Goal: Task Accomplishment & Management: Manage account settings

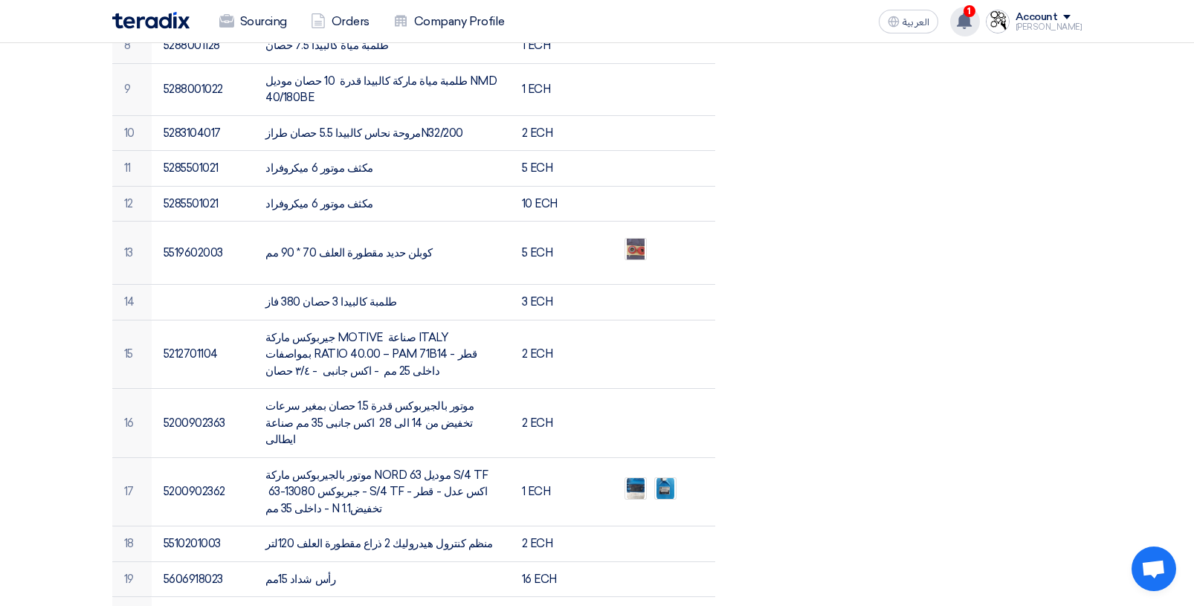
click at [972, 28] on use at bounding box center [964, 21] width 15 height 16
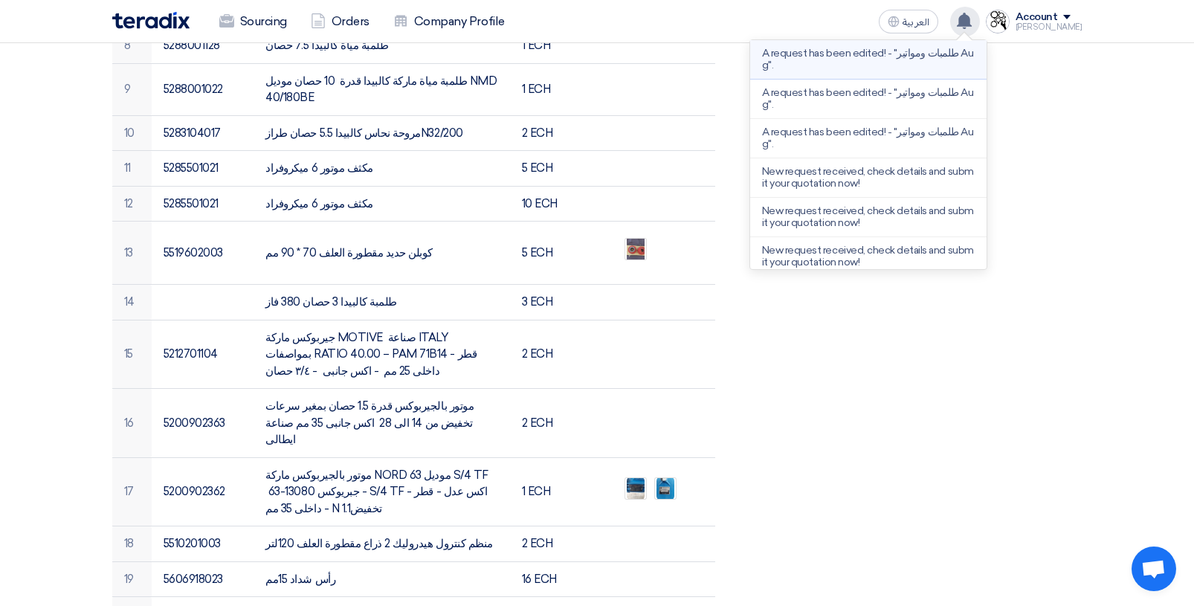
click at [879, 73] on li "A request has been edited! - "طلمبات ومواتير Aug"." at bounding box center [868, 59] width 236 height 39
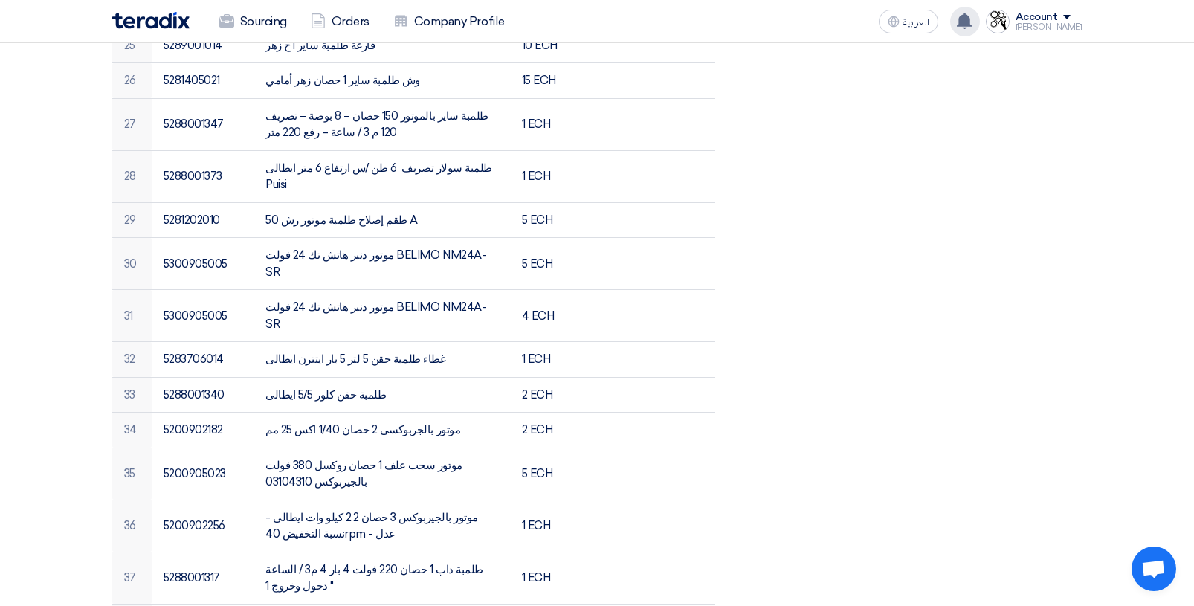
scroll to position [1635, 0]
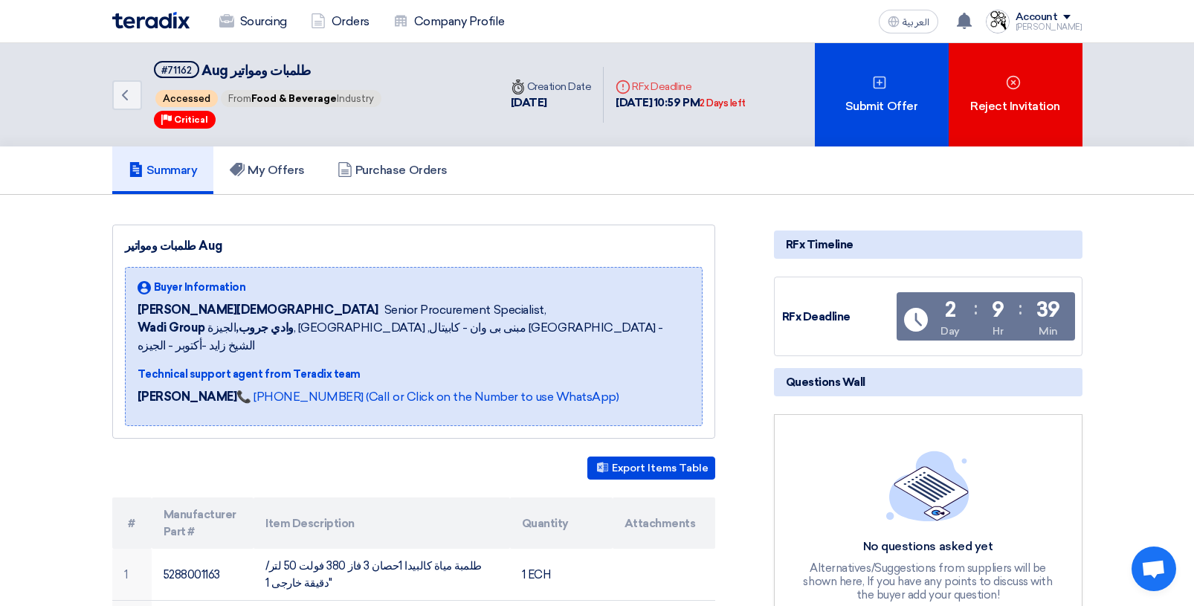
click at [1078, 20] on div "Account" at bounding box center [1048, 17] width 67 height 13
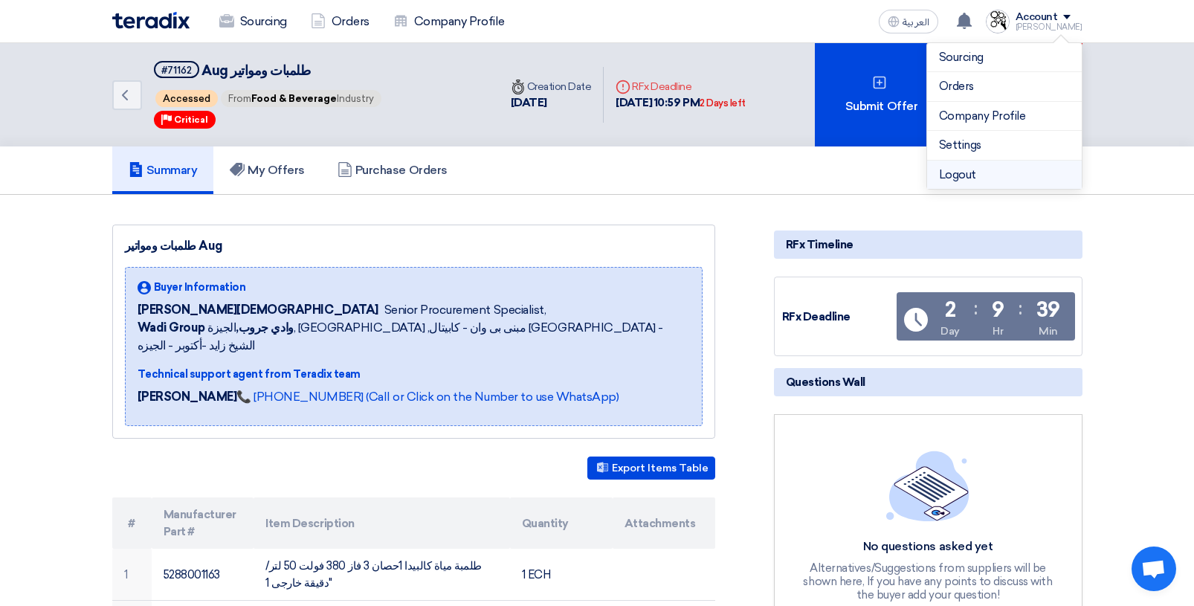
click at [986, 179] on li "Logout" at bounding box center [1004, 175] width 155 height 29
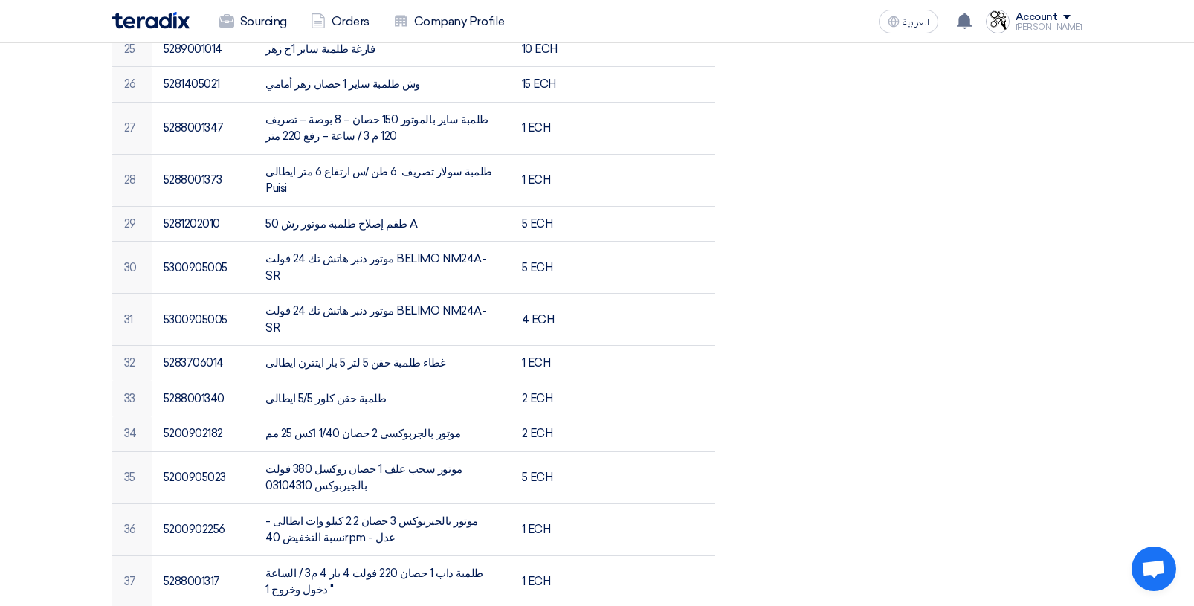
scroll to position [1635, 0]
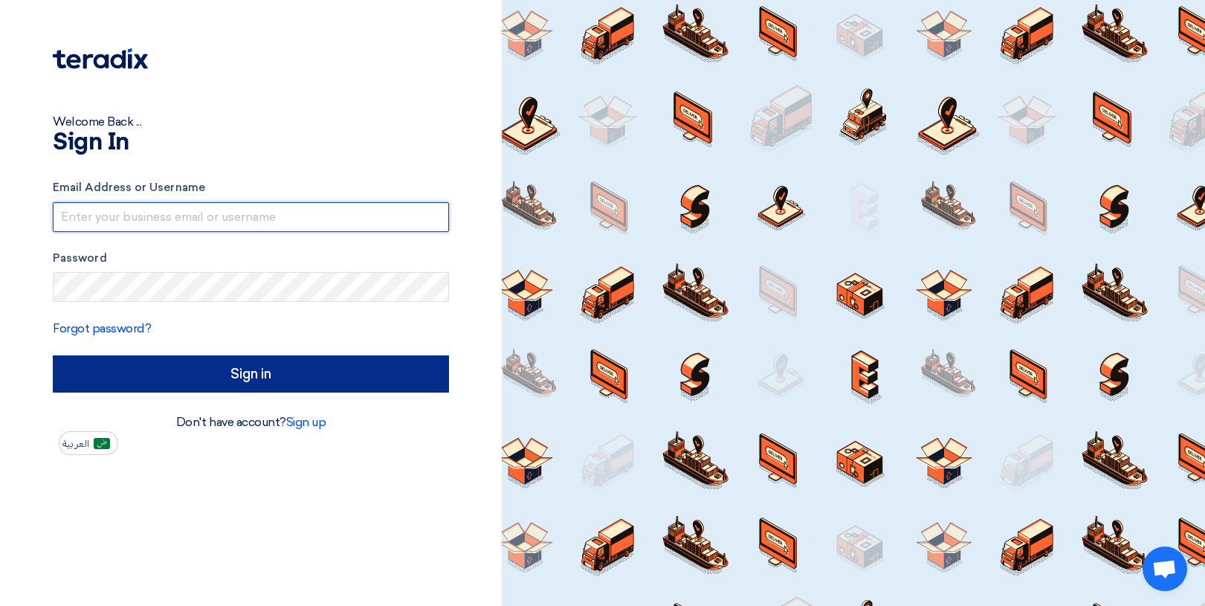
type input "[EMAIL_ADDRESS][DOMAIN_NAME]"
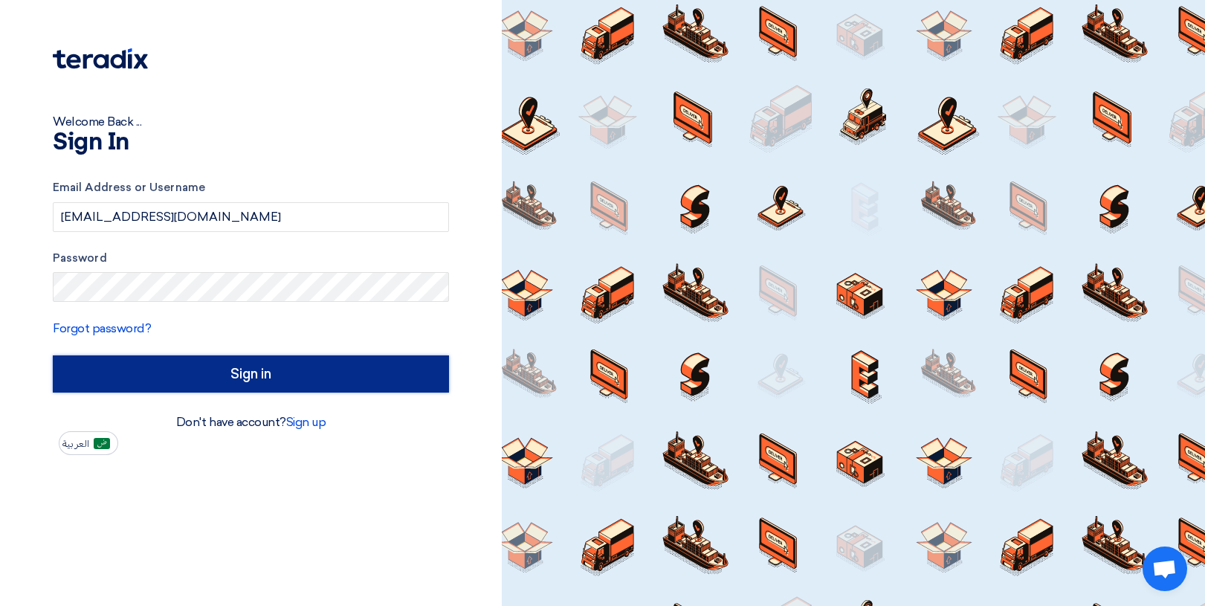
click at [139, 372] on input "Sign in" at bounding box center [251, 373] width 396 height 37
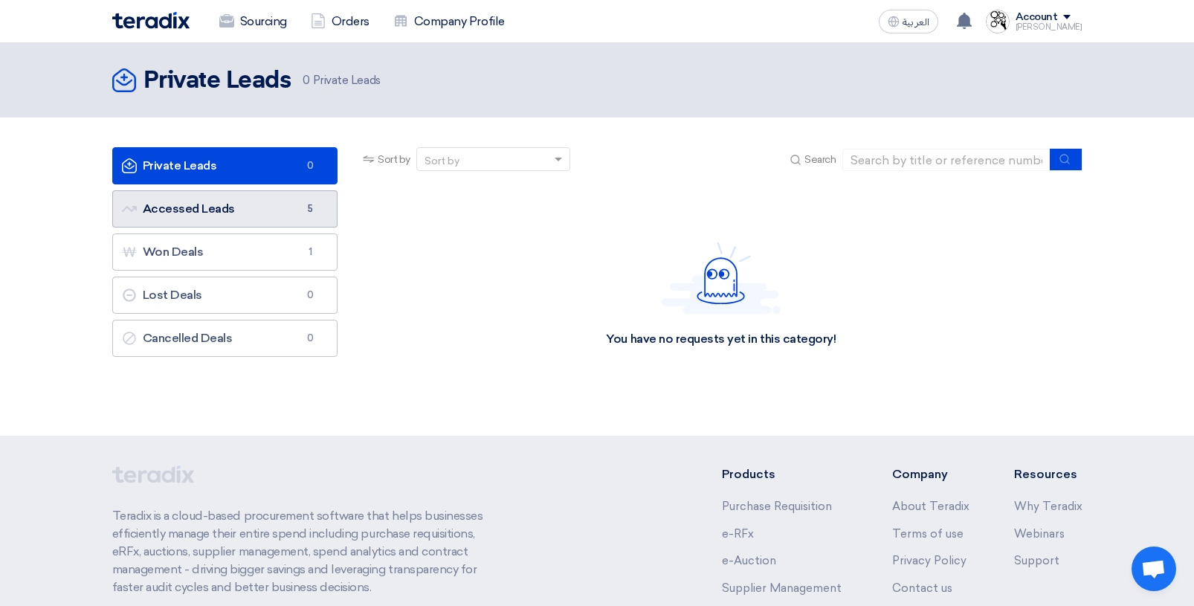
click at [216, 212] on link "Accessed Leads Accessed Leads 5" at bounding box center [225, 208] width 226 height 37
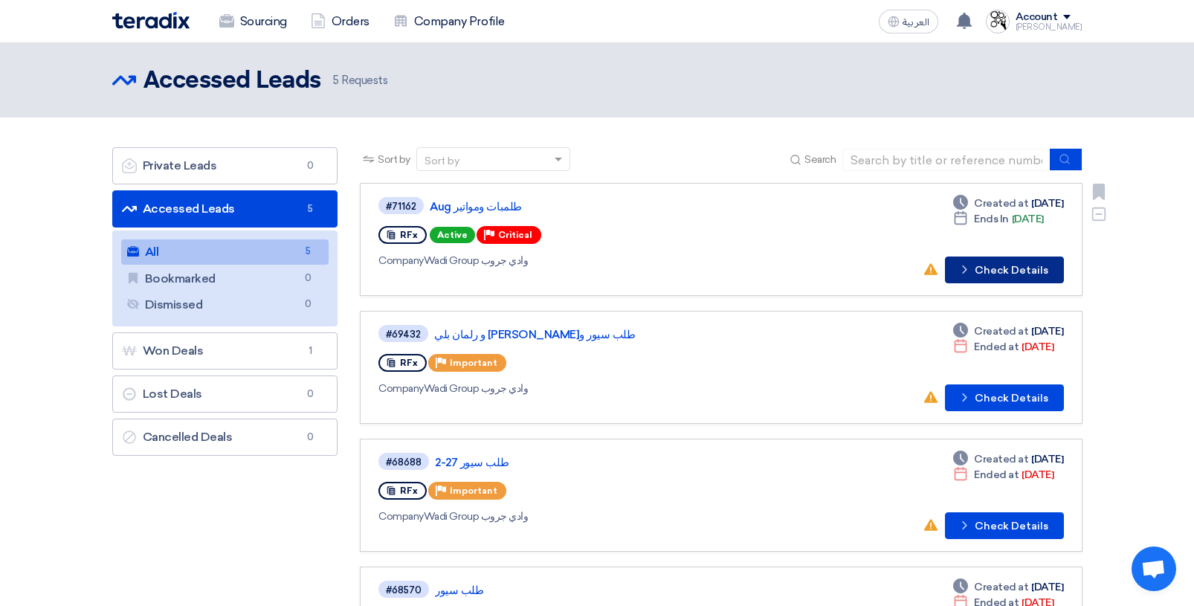
click at [982, 273] on button "Check details Check Details" at bounding box center [1004, 269] width 119 height 27
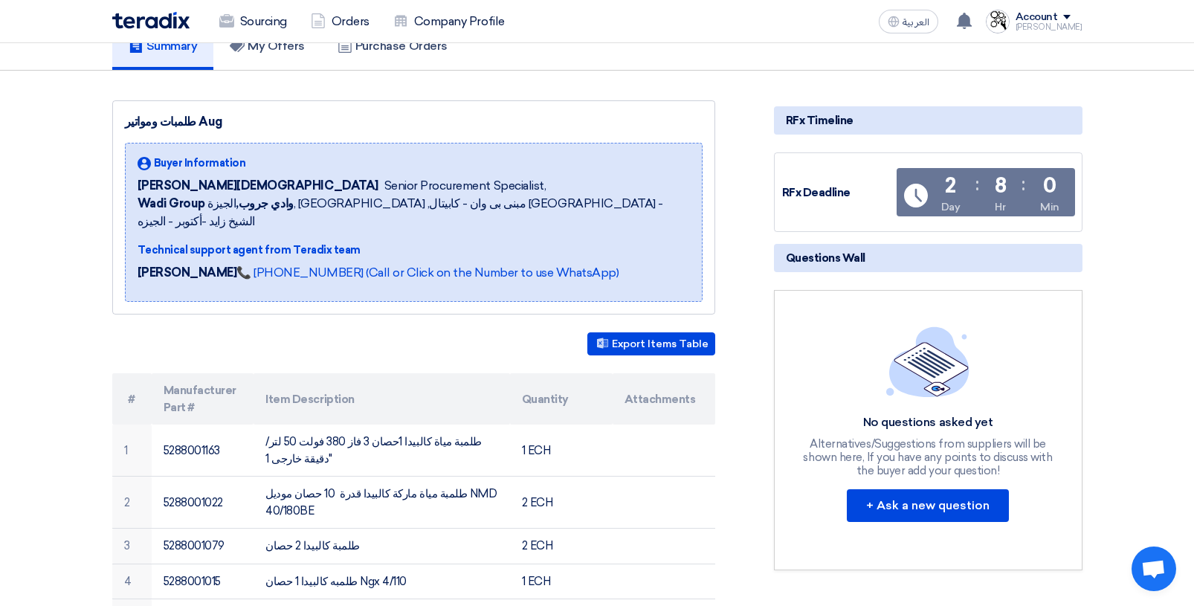
scroll to position [149, 0]
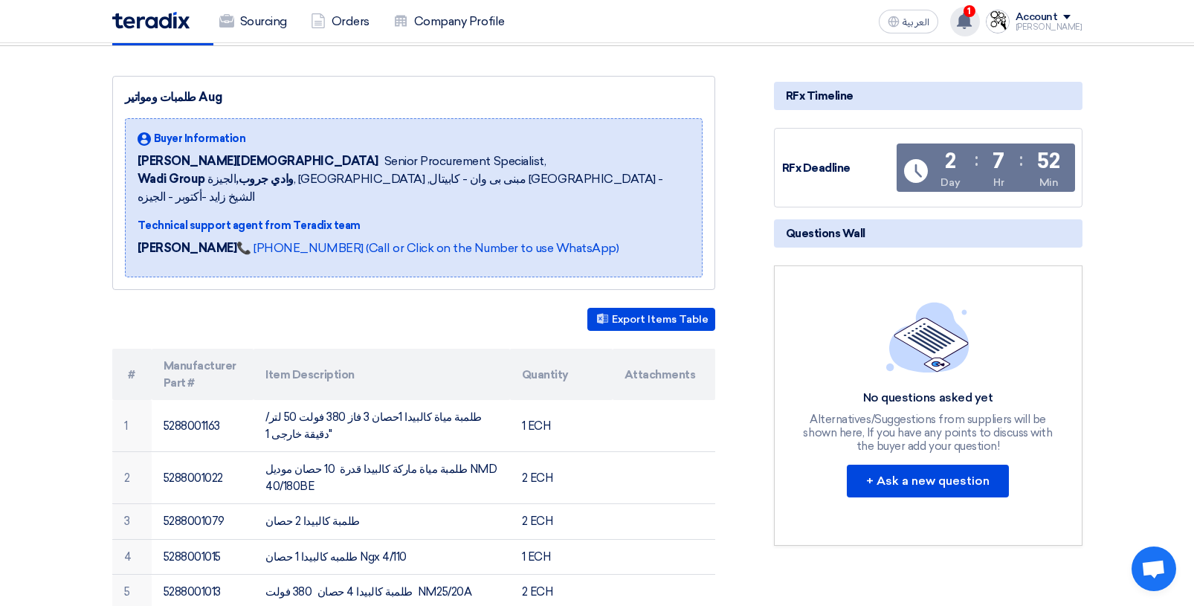
click at [972, 25] on use at bounding box center [964, 21] width 15 height 16
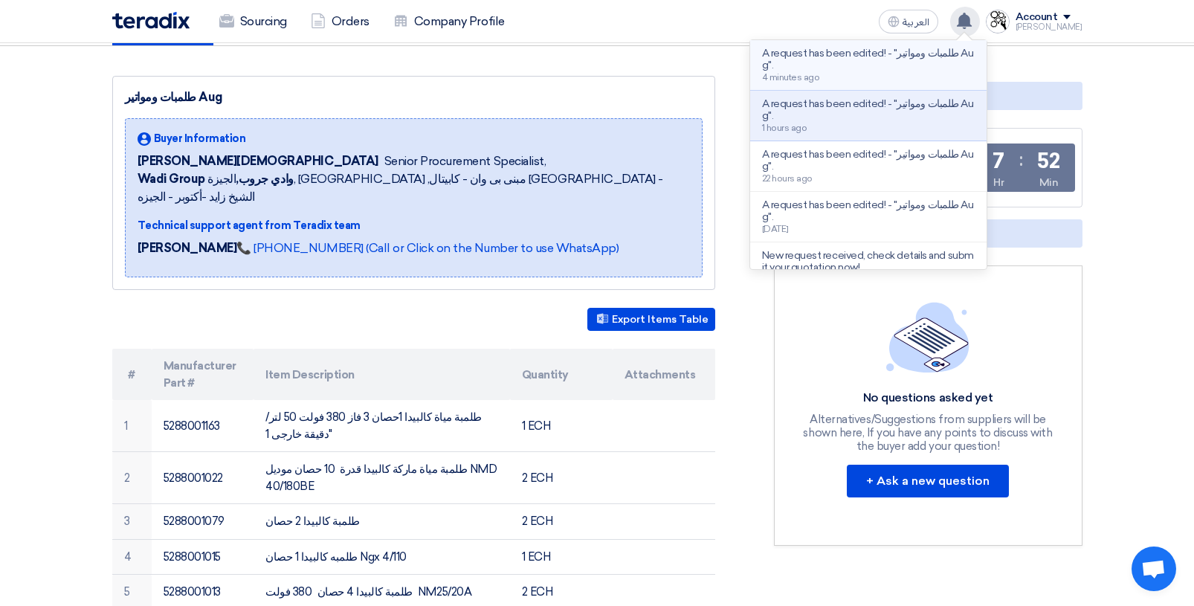
click at [853, 71] on div "A request has been edited! - "طلمبات ومواتير Aug". 4 minutes ago" at bounding box center [868, 65] width 213 height 35
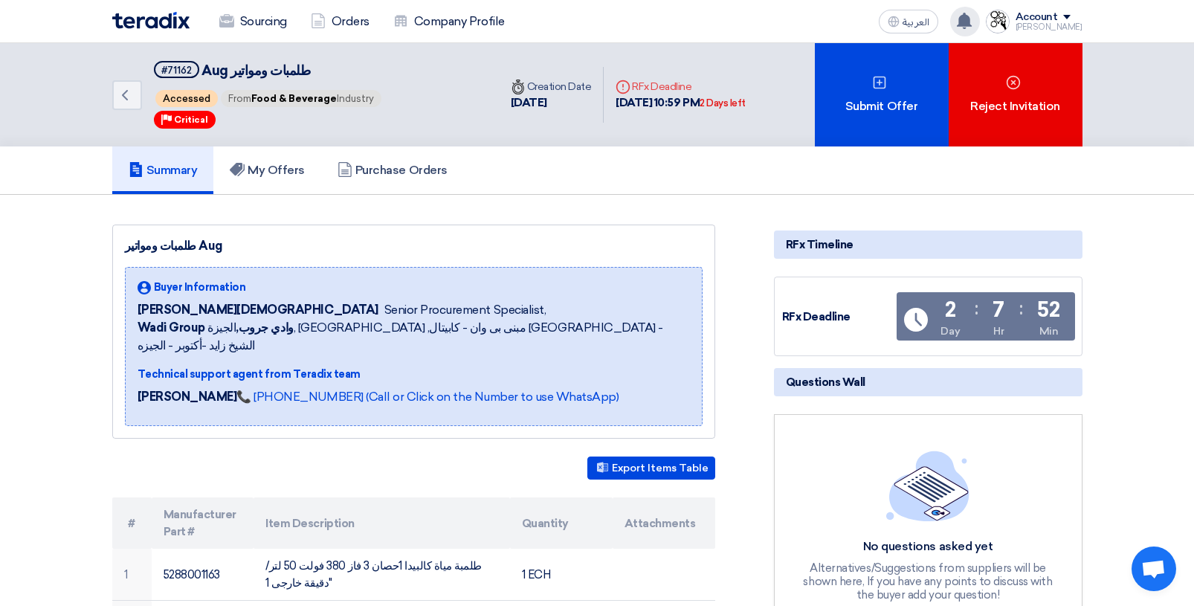
click at [980, 27] on div "A request has been edited! - "طلمبات ومواتير Aug". 5 minutes ago A request has …" at bounding box center [965, 22] width 30 height 30
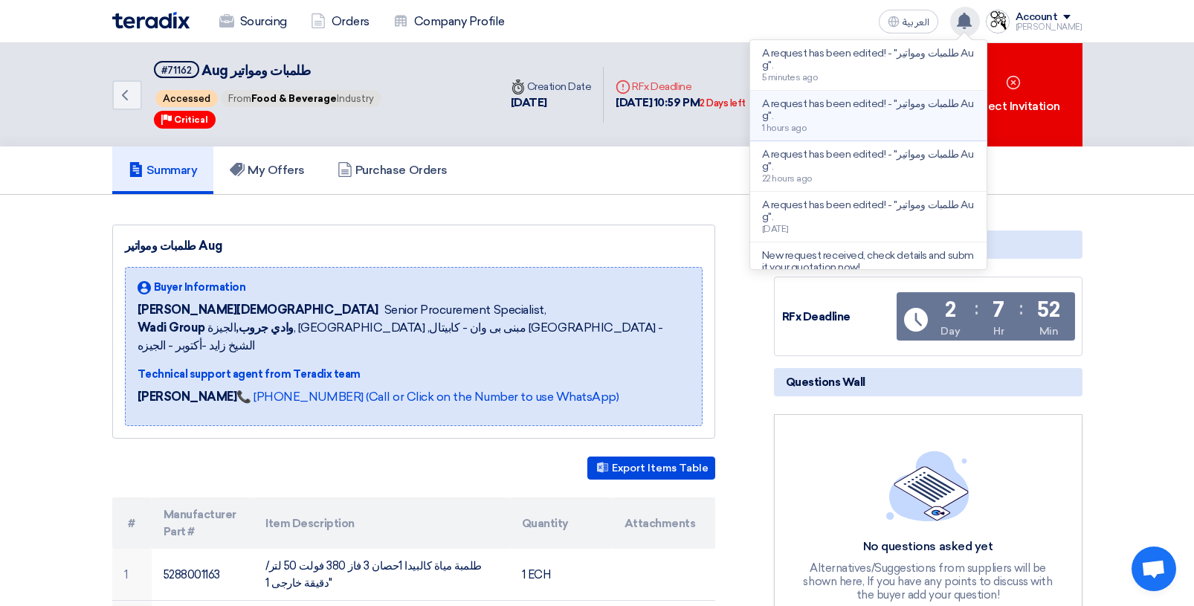
click at [926, 117] on p "A request has been edited! - "طلمبات ومواتير Aug"." at bounding box center [868, 110] width 213 height 24
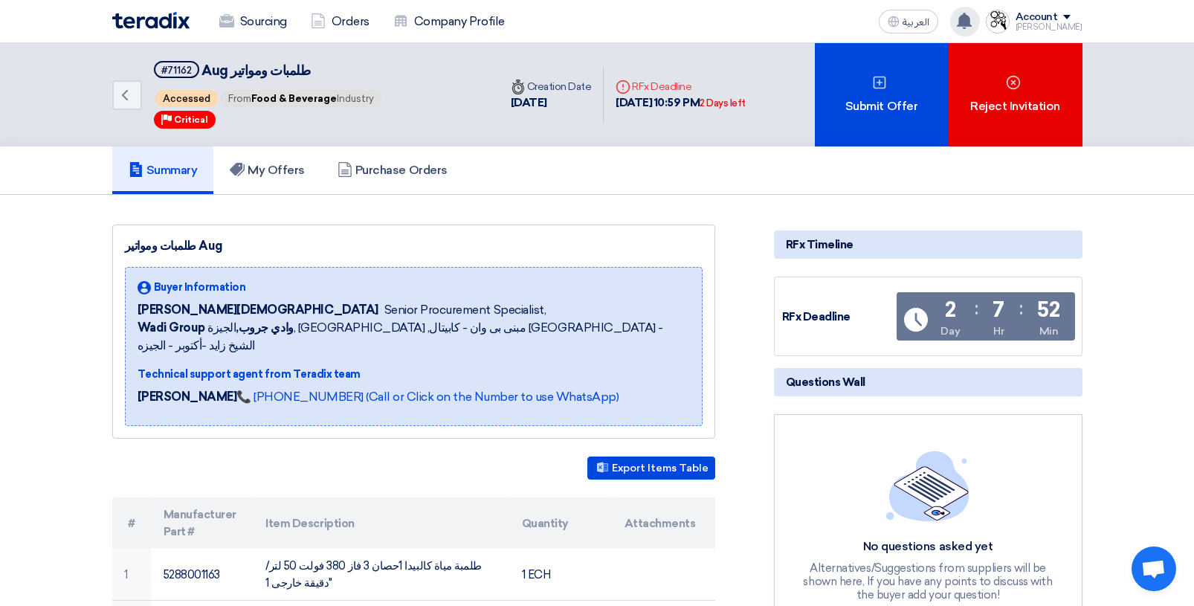
click at [972, 22] on use at bounding box center [964, 21] width 15 height 16
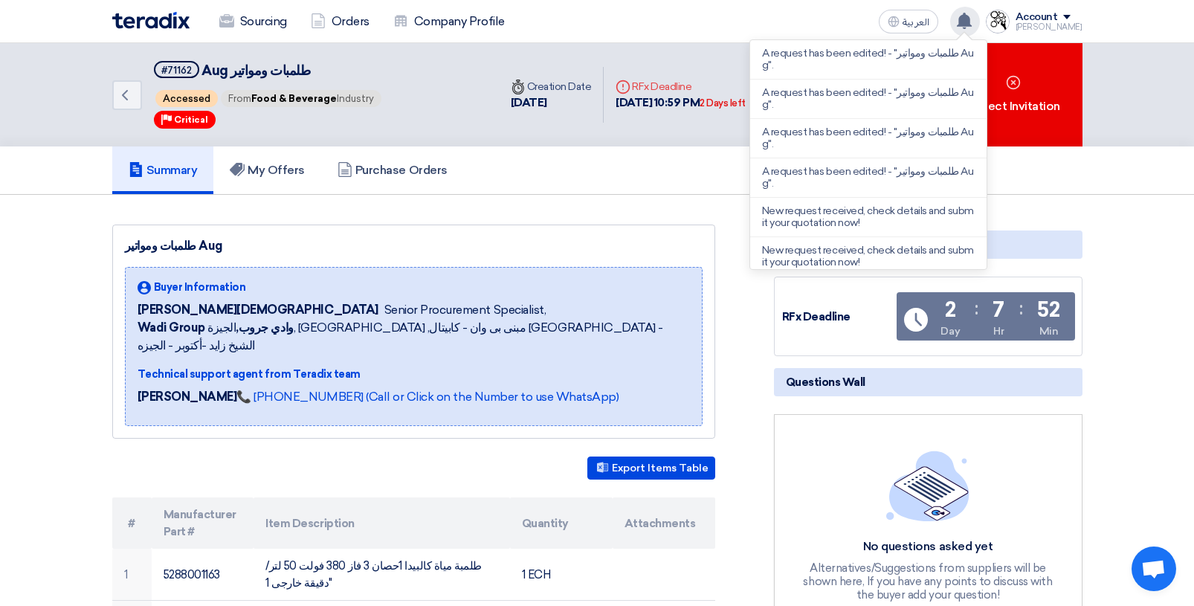
click at [972, 22] on use at bounding box center [964, 21] width 15 height 16
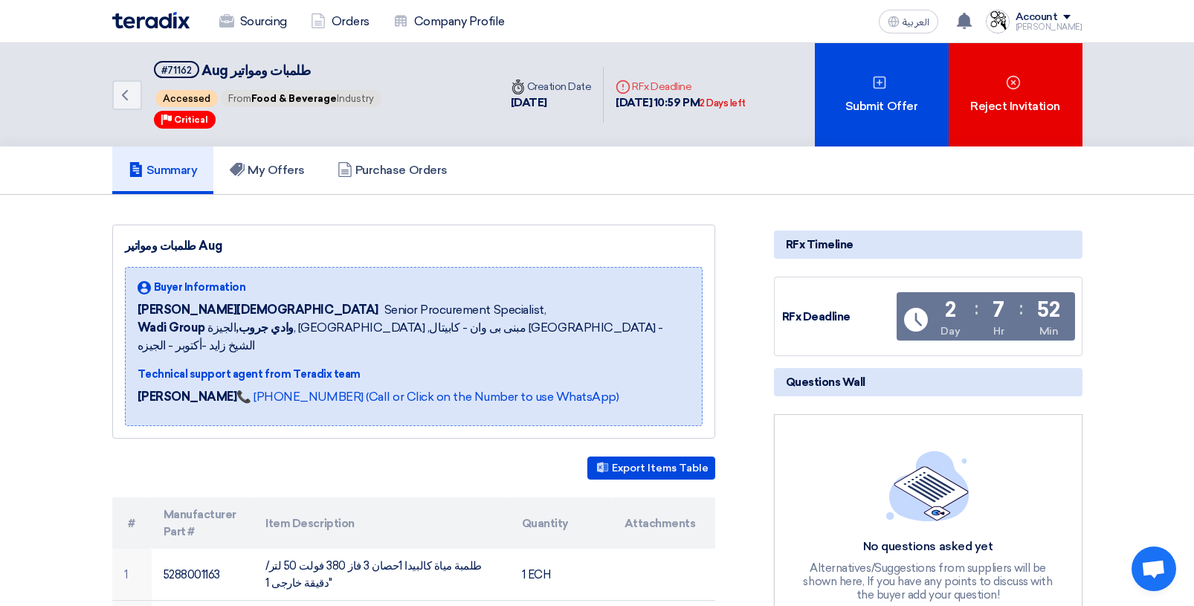
click at [1070, 16] on span at bounding box center [1066, 17] width 7 height 4
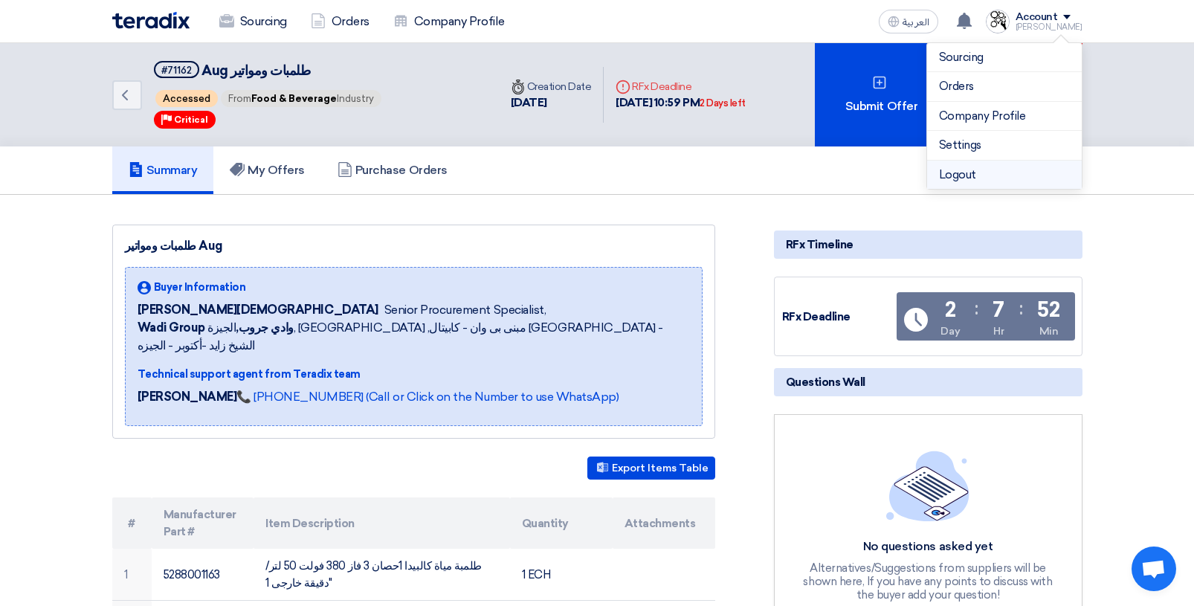
click at [1007, 175] on li "Logout" at bounding box center [1004, 175] width 155 height 29
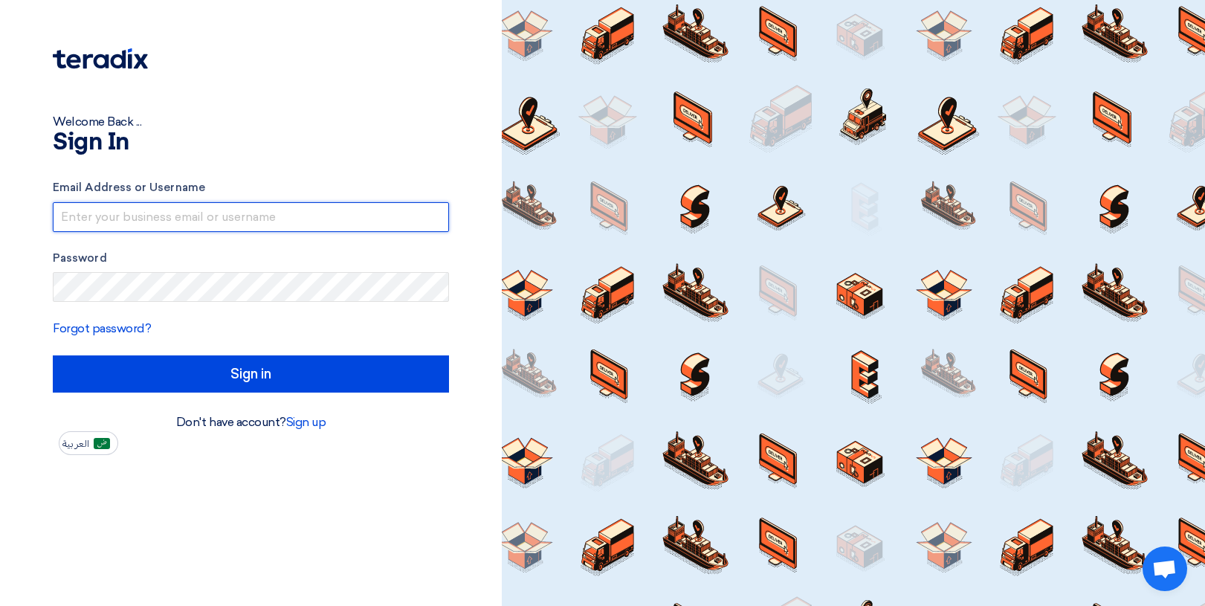
type input "[EMAIL_ADDRESS][DOMAIN_NAME]"
